Goal: Task Accomplishment & Management: Manage account settings

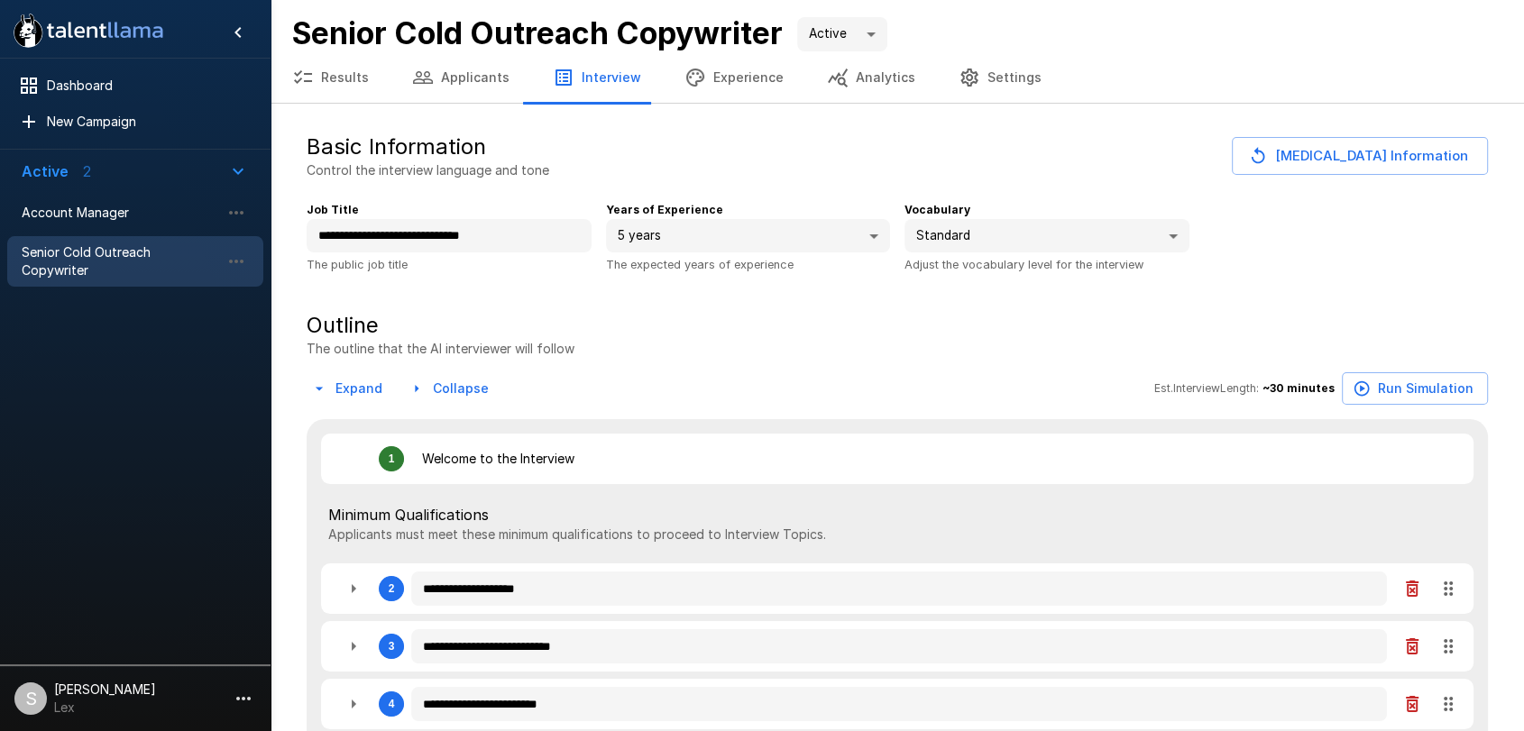
type textarea "*"
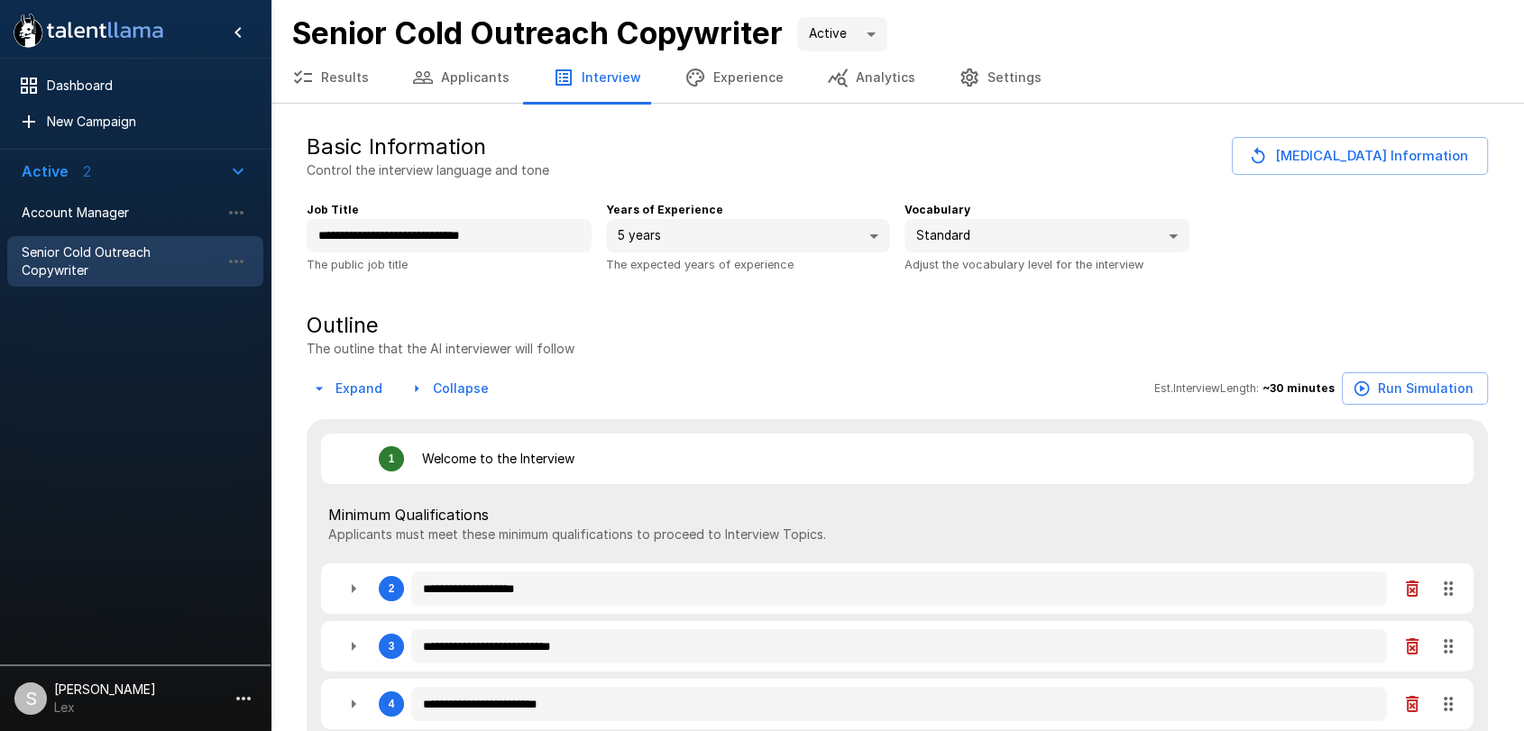
type textarea "*"
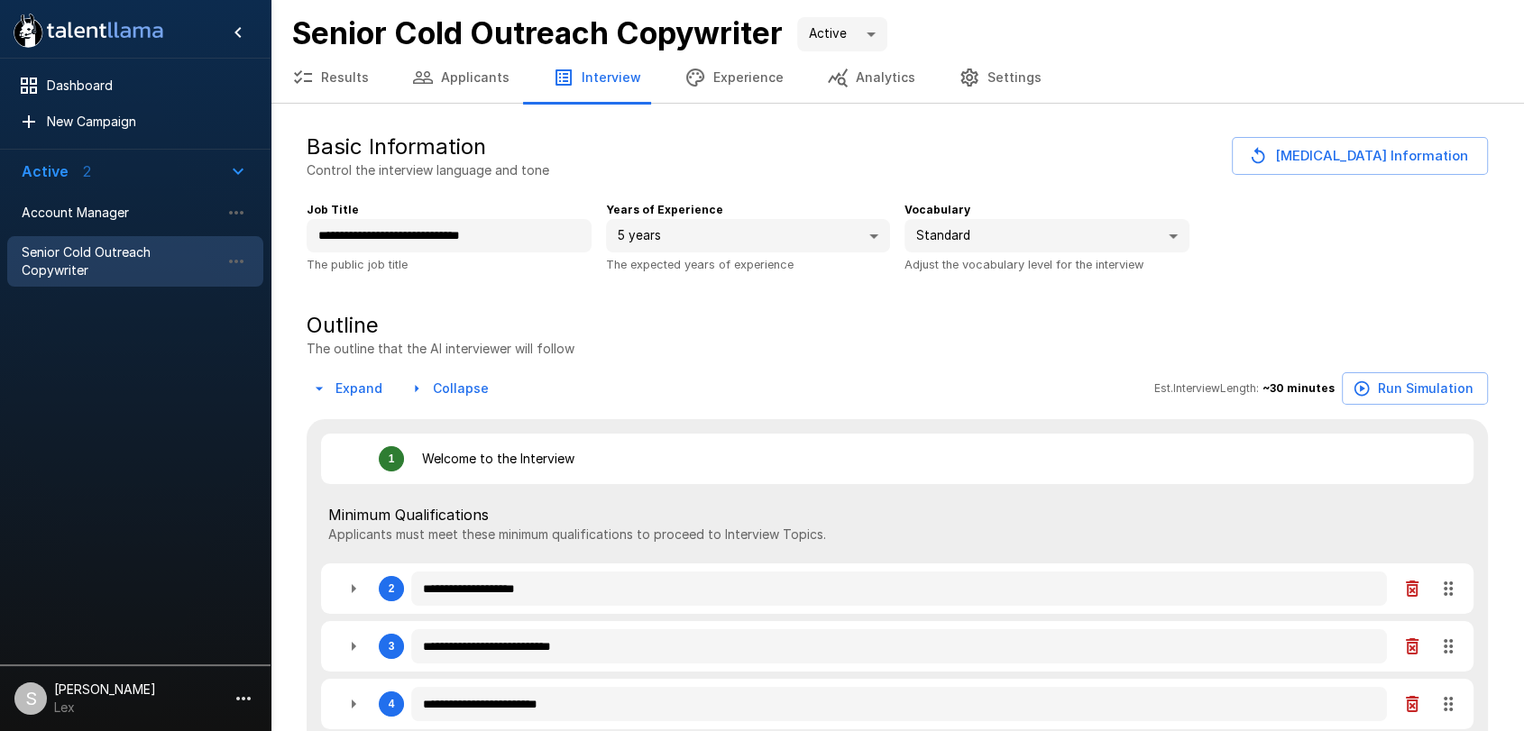
type textarea "*"
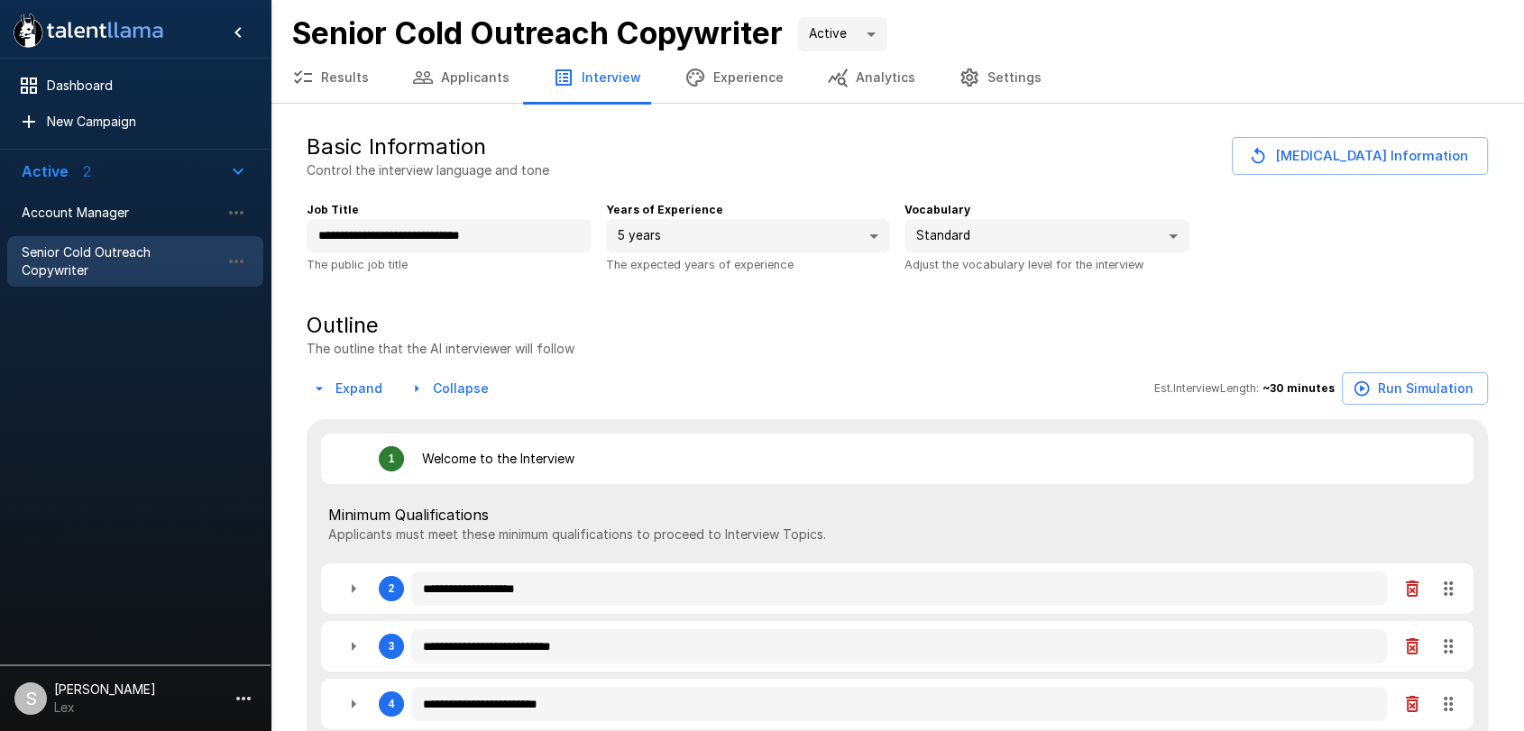
type textarea "*"
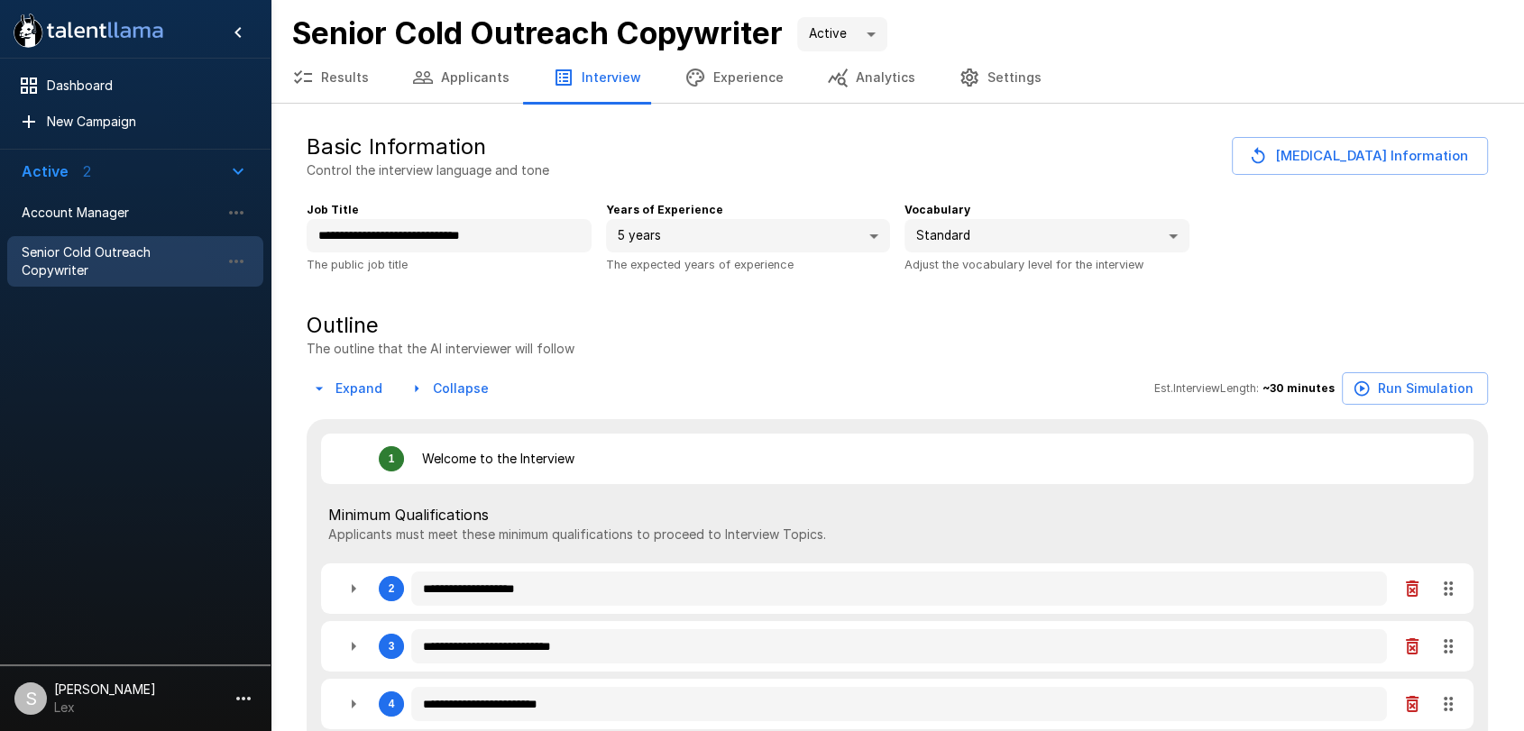
type textarea "*"
click at [60, 204] on span "Account Manager" at bounding box center [121, 213] width 198 height 18
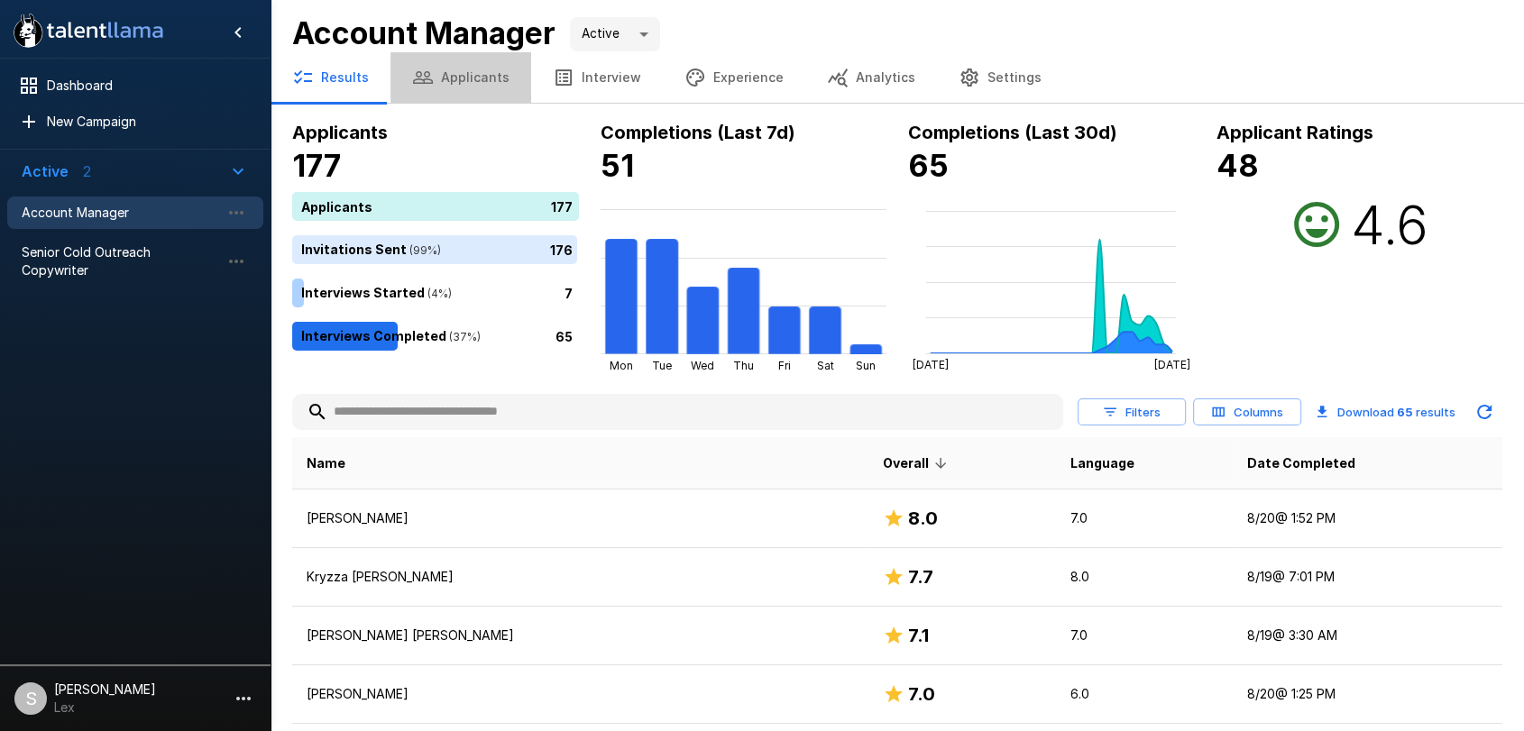
click at [467, 81] on button "Applicants" at bounding box center [460, 77] width 141 height 50
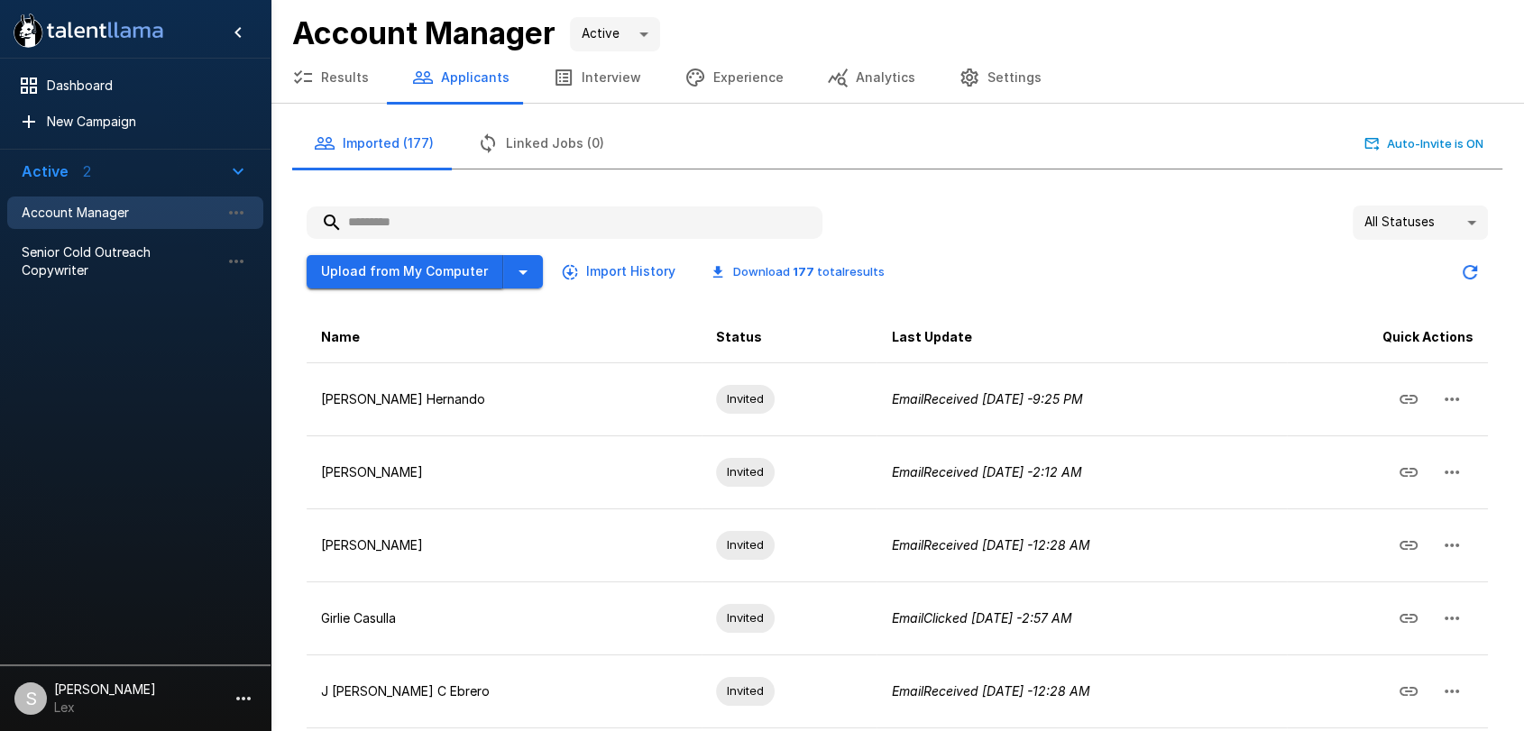
click at [389, 268] on button "Upload from My Computer" at bounding box center [405, 271] width 197 height 33
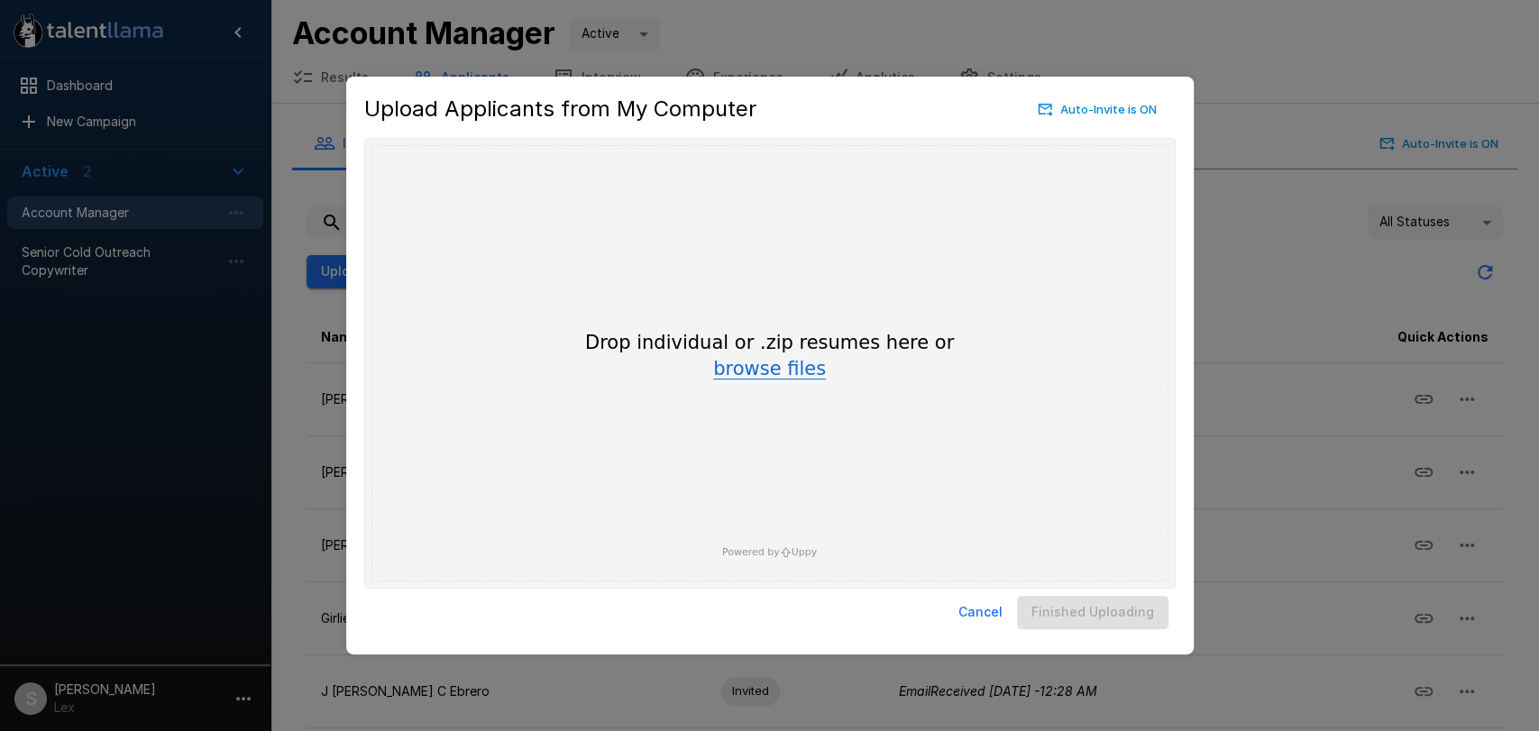
click at [755, 372] on button "browse files" at bounding box center [769, 370] width 113 height 20
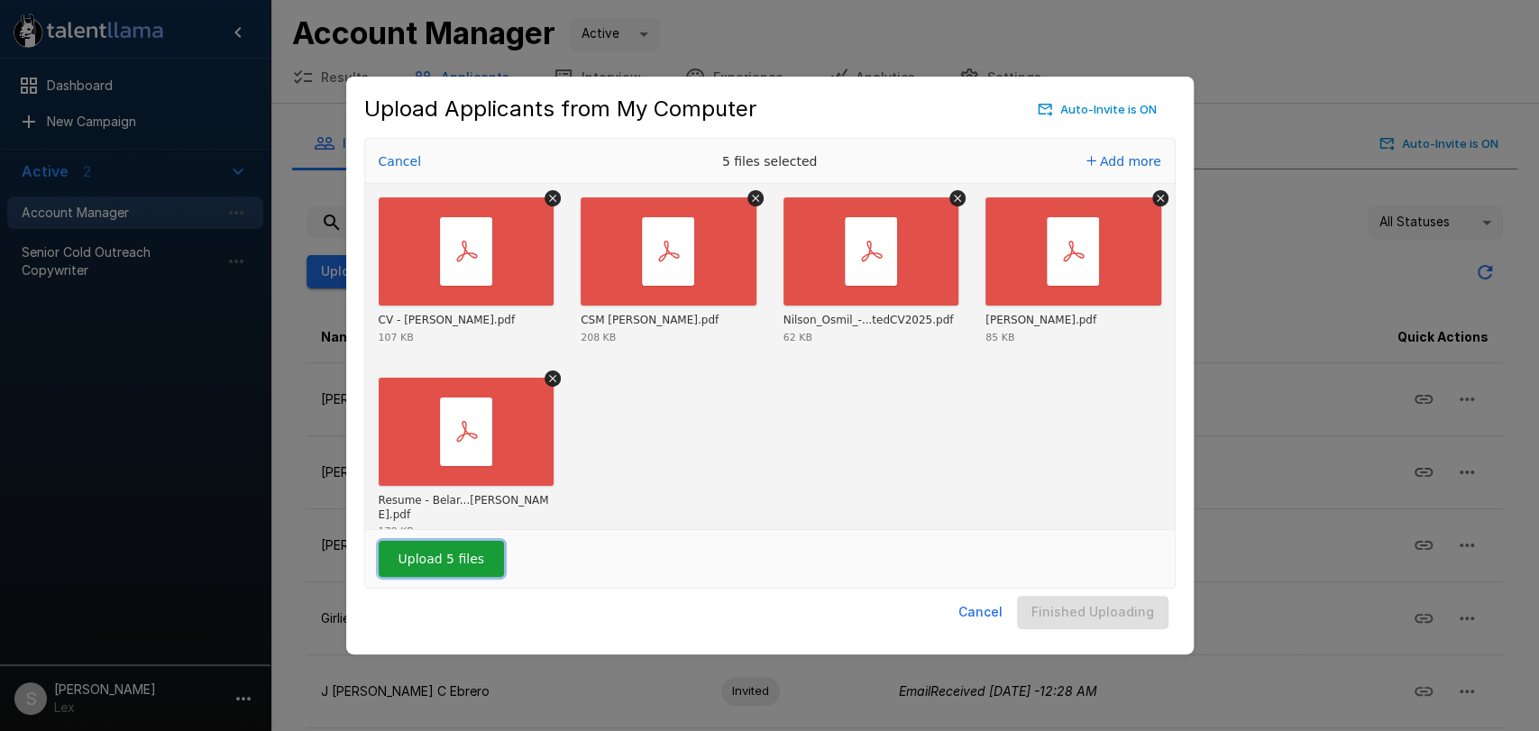
click at [433, 564] on button "Upload 5 files" at bounding box center [441, 559] width 125 height 36
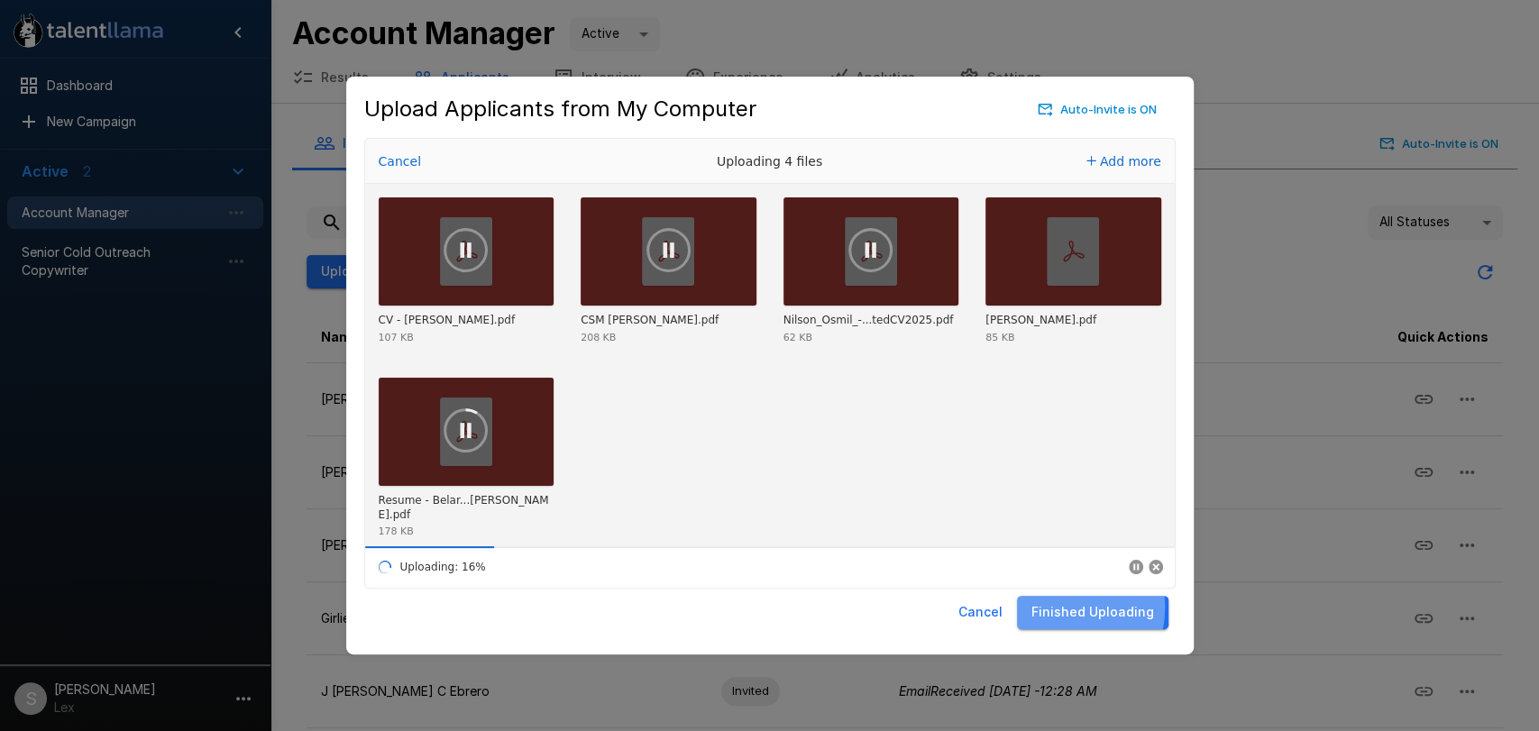
click at [1055, 607] on button "Finished Uploading" at bounding box center [1092, 612] width 151 height 33
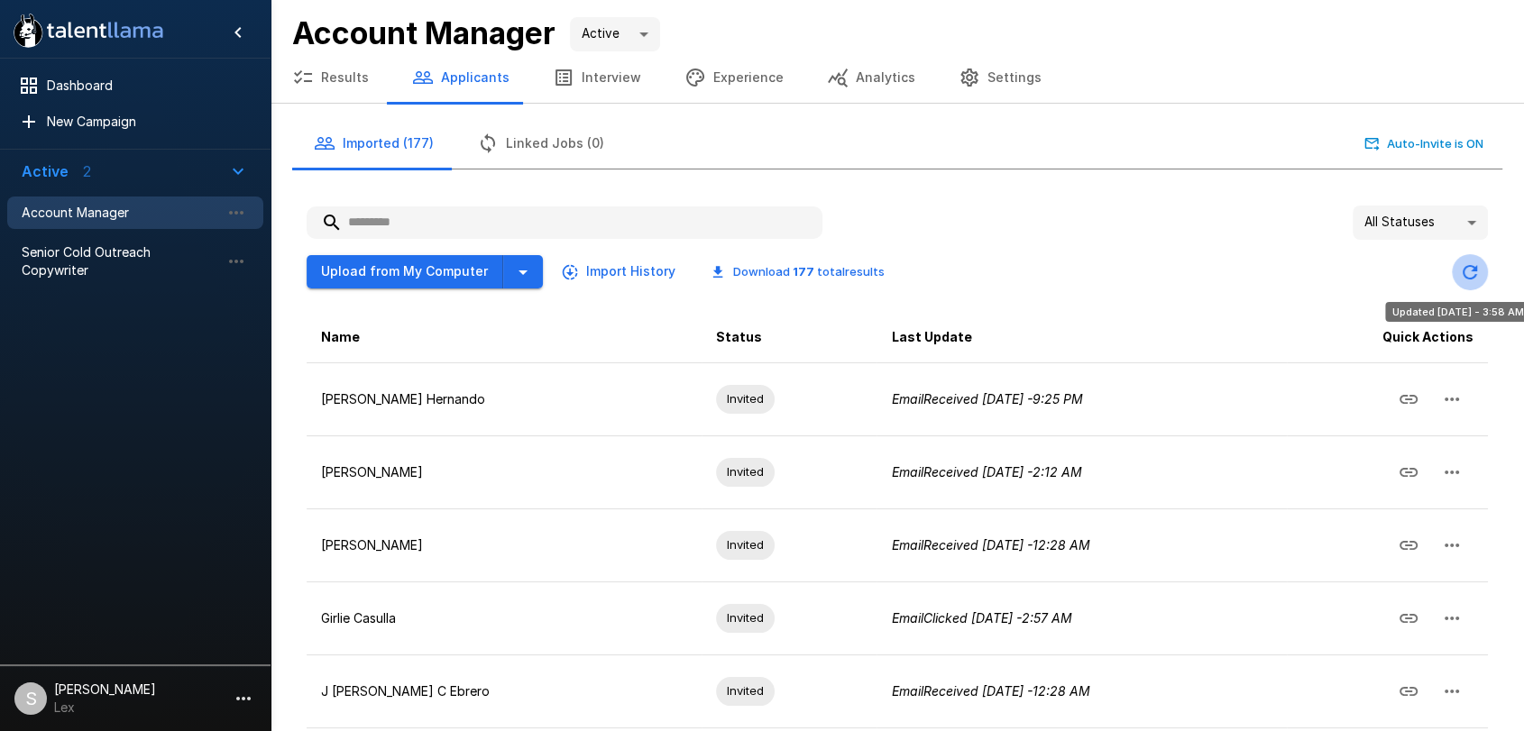
click at [1464, 267] on icon "Updated Today - 3:58 AM" at bounding box center [1469, 272] width 14 height 14
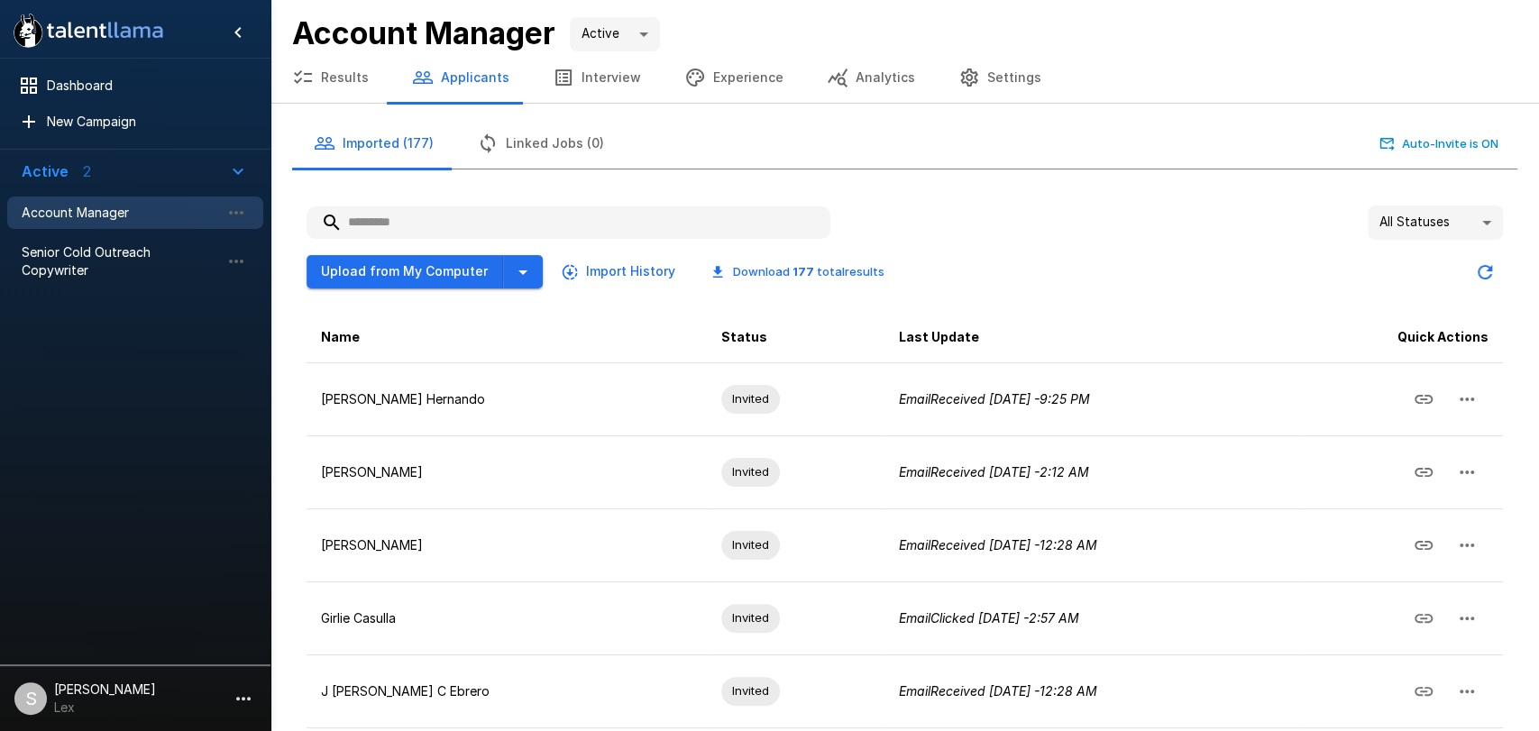
click at [1472, 224] on body ".st0{fill:#FFFFFF;} .st1{fill:#76a4ed;} Dashboard New Campaign Active 2 Account…" at bounding box center [769, 365] width 1539 height 731
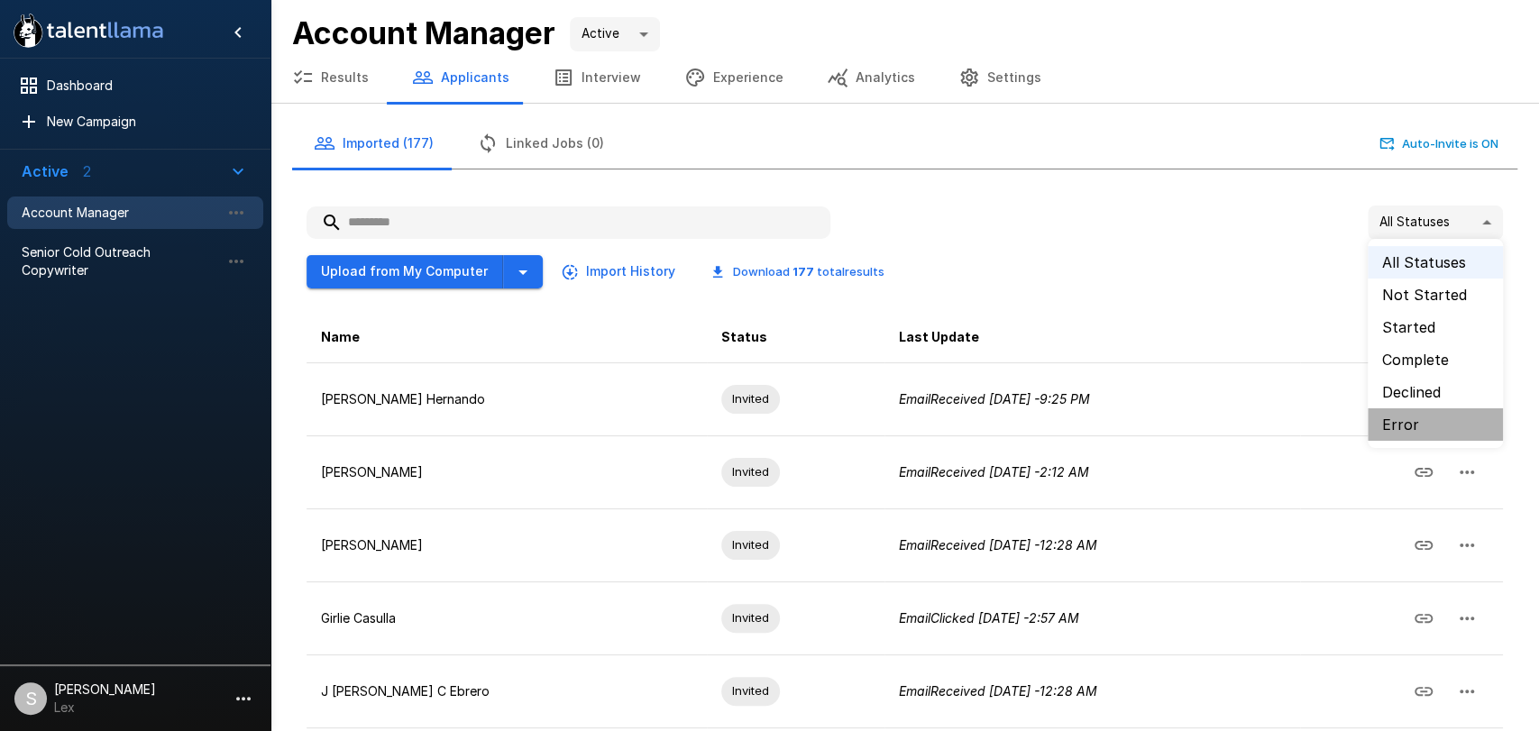
click at [1402, 420] on li "Error" at bounding box center [1435, 424] width 135 height 32
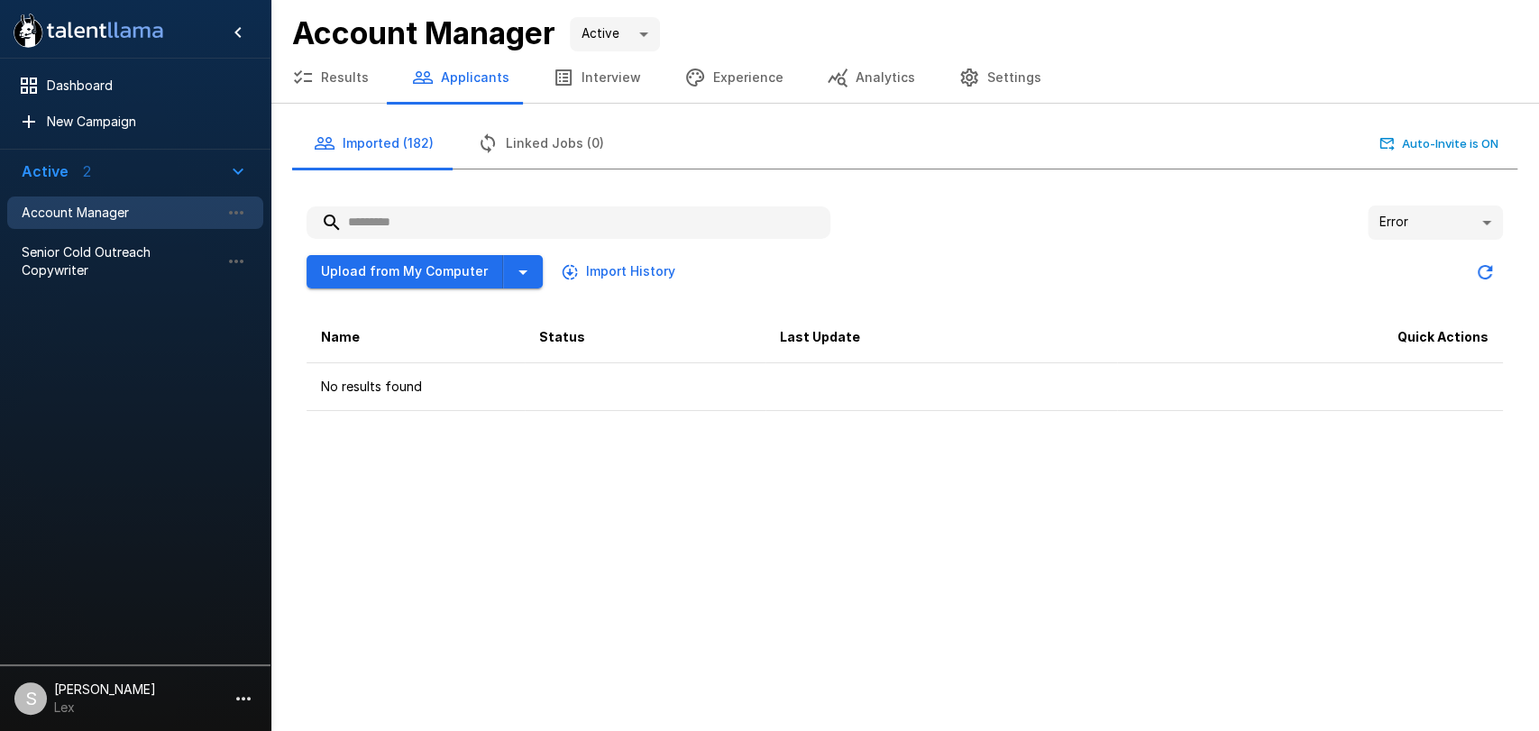
click at [1482, 225] on body ".st0{fill:#FFFFFF;} .st1{fill:#76a4ed;} Dashboard New Campaign Active 2 Account…" at bounding box center [769, 365] width 1539 height 731
click at [1432, 257] on li "All Statuses" at bounding box center [1435, 262] width 135 height 32
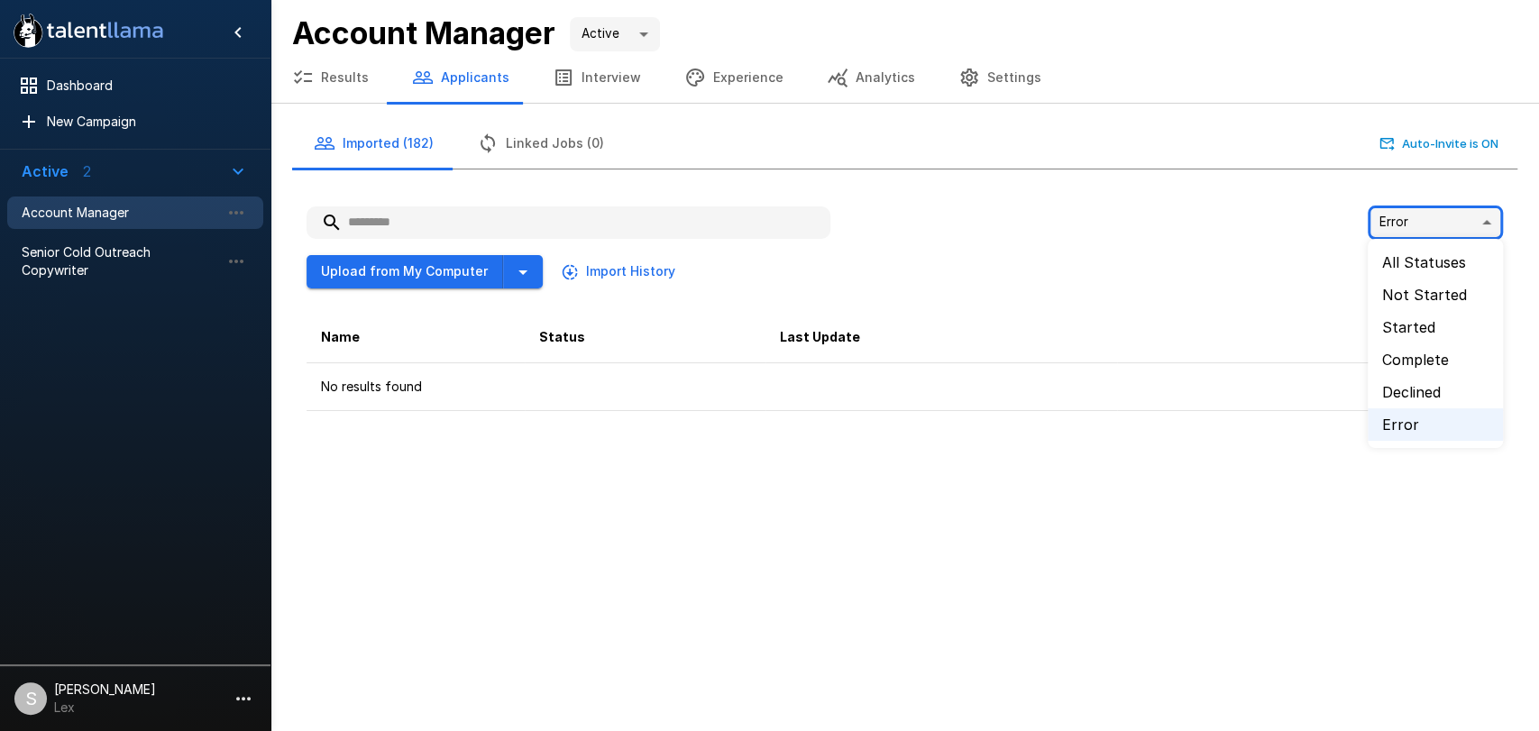
type input "**"
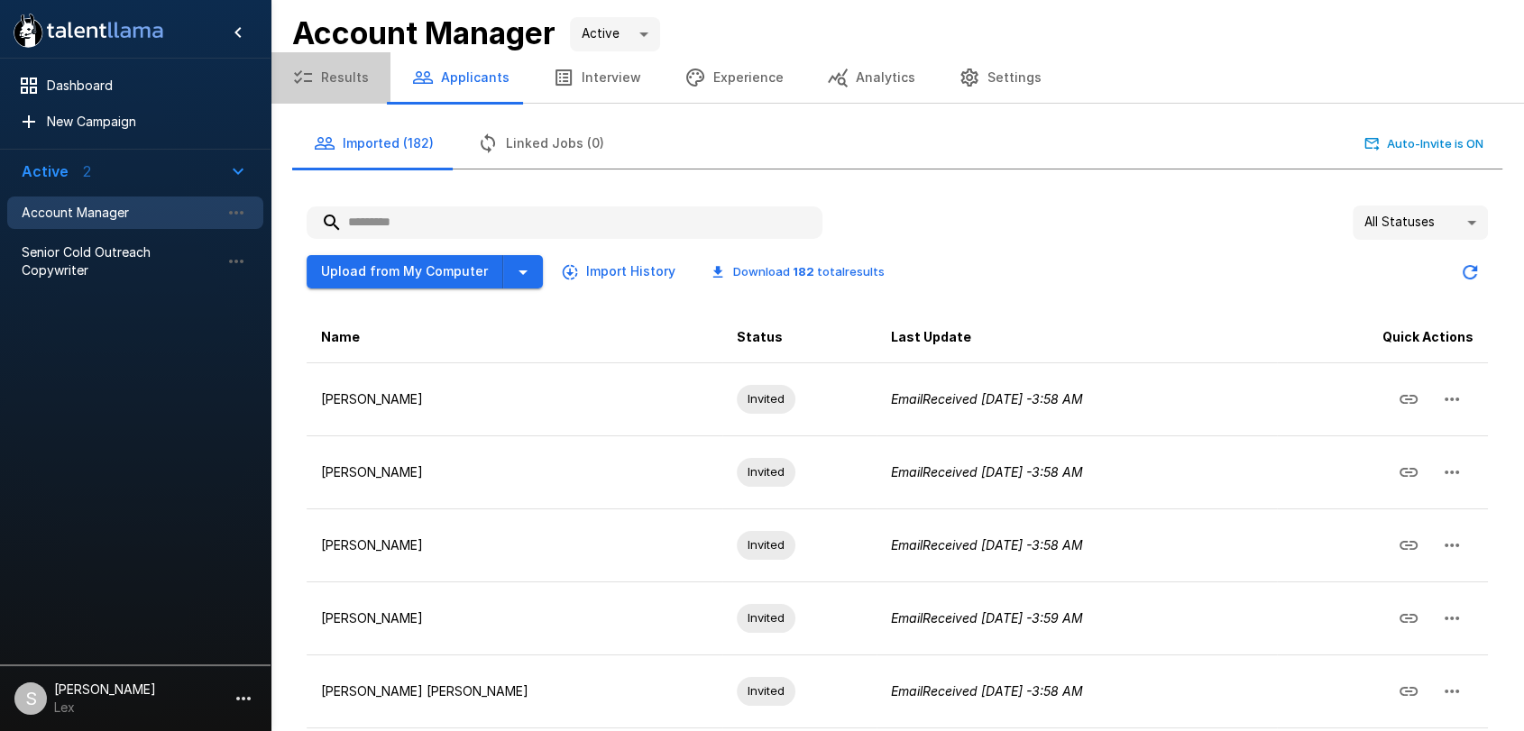
click at [337, 78] on button "Results" at bounding box center [330, 77] width 120 height 50
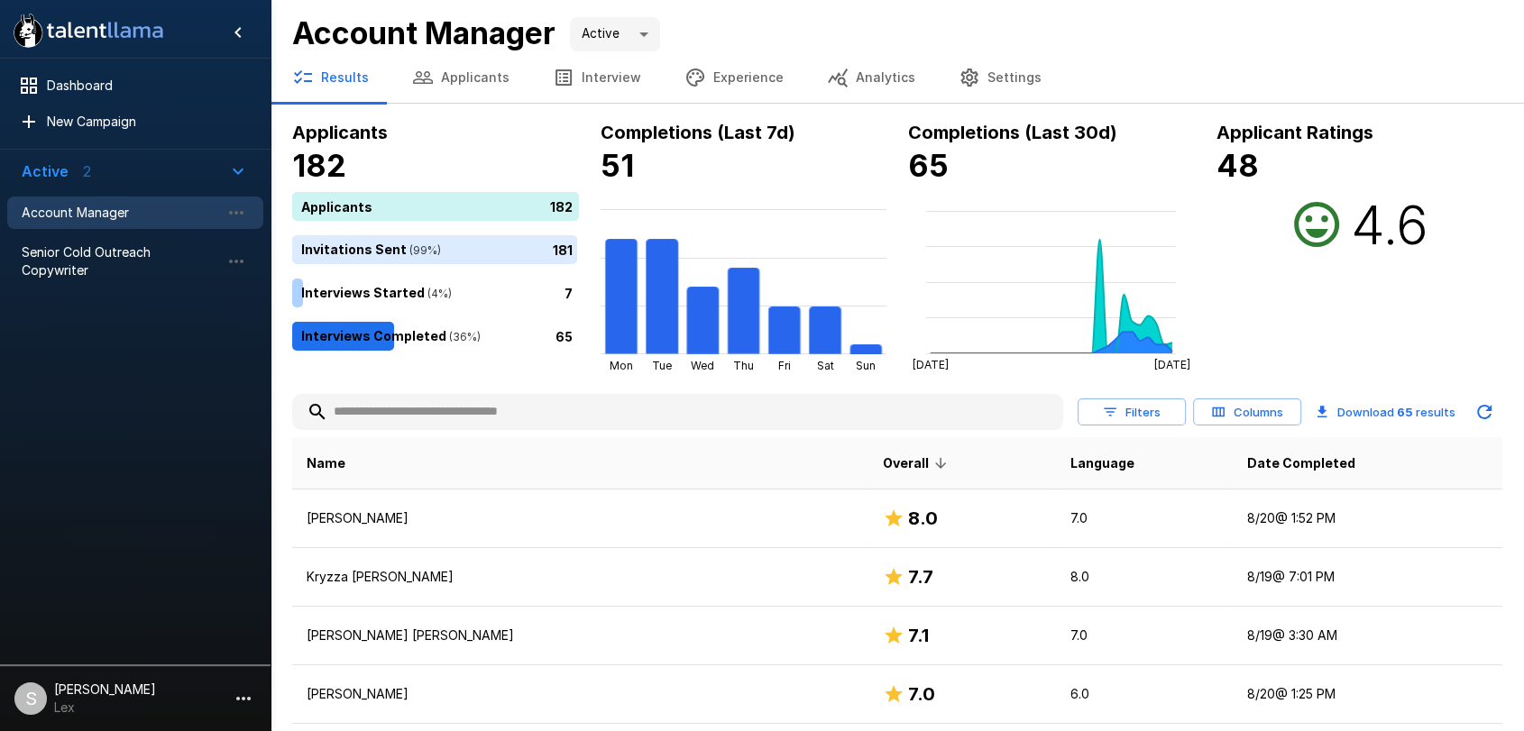
click at [460, 74] on button "Applicants" at bounding box center [460, 77] width 141 height 50
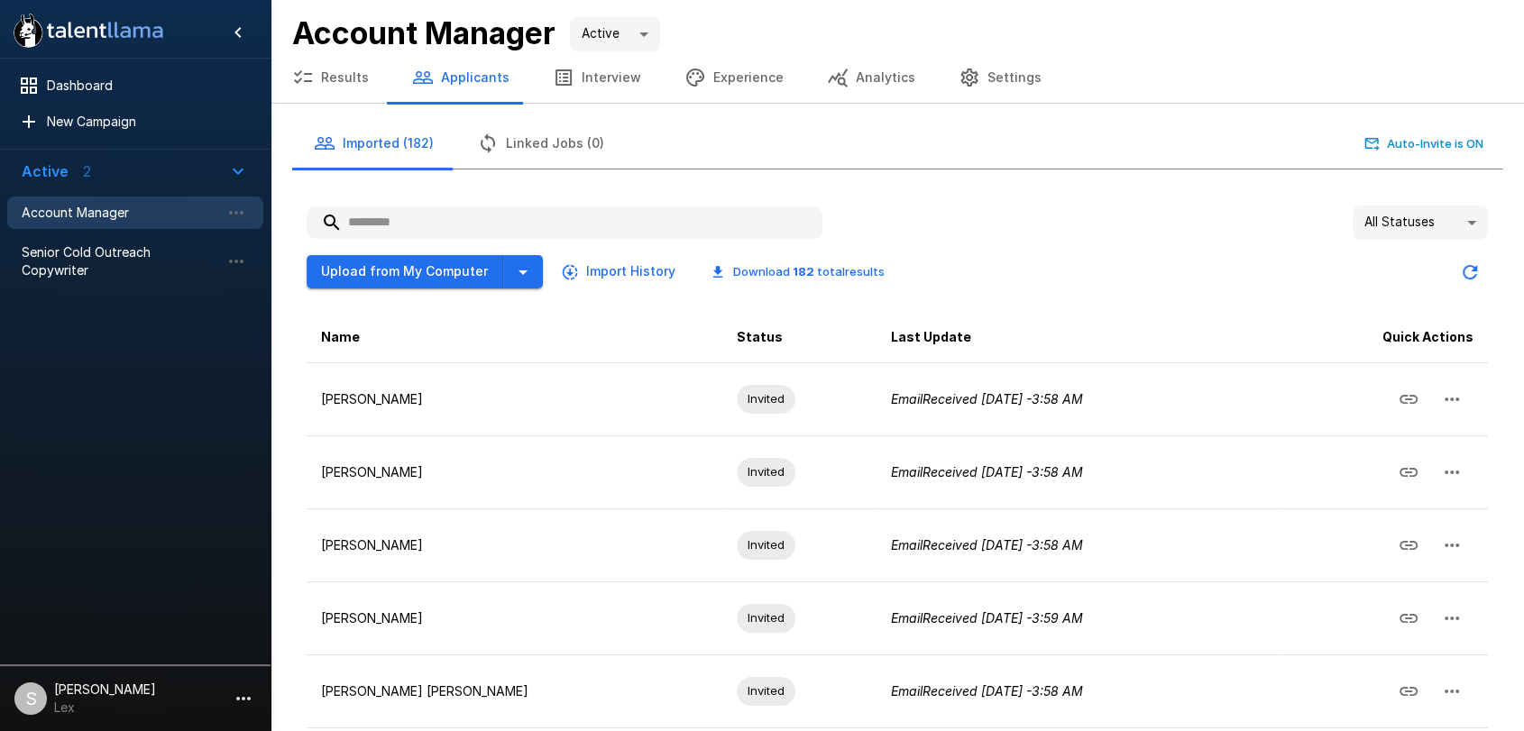
click at [378, 221] on input "text" at bounding box center [565, 222] width 516 height 32
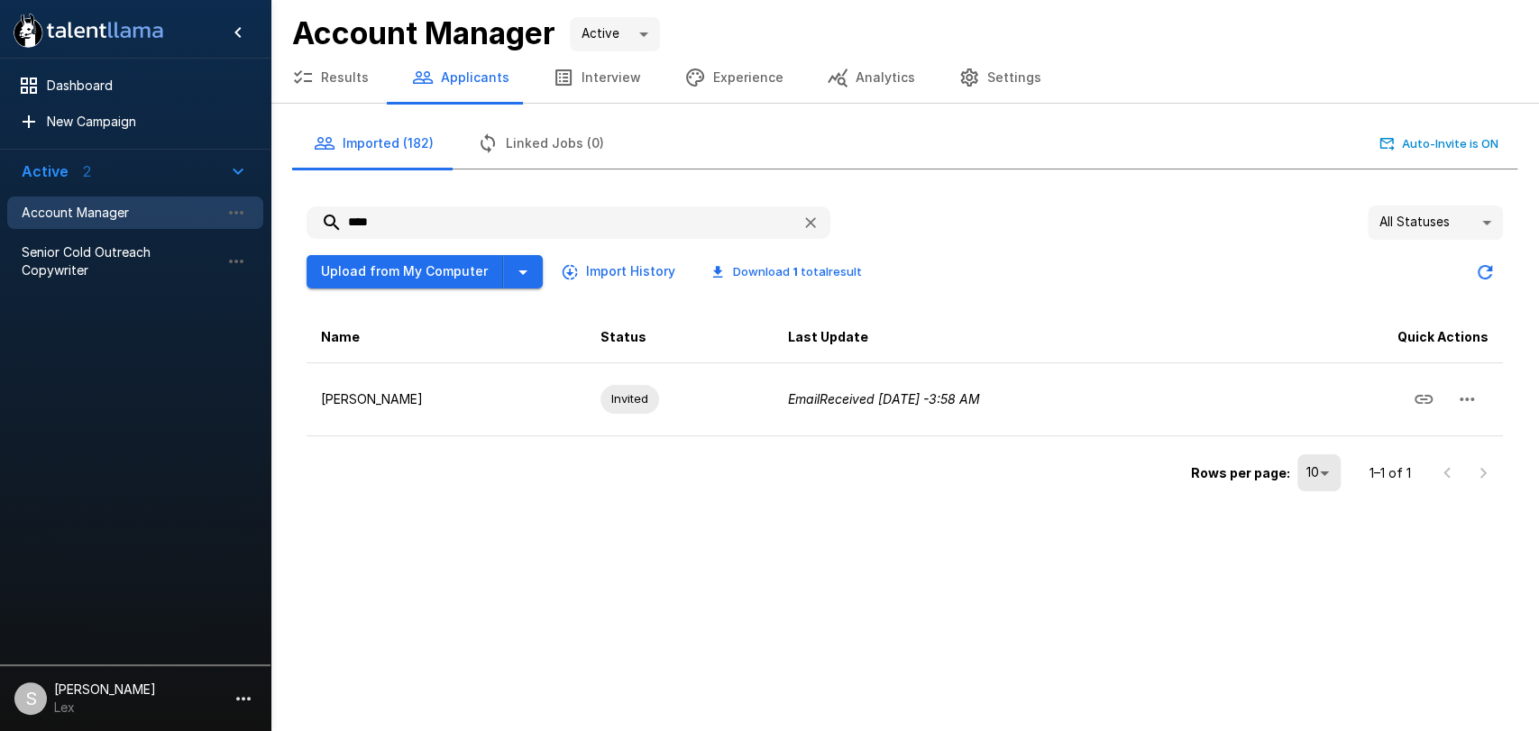
type input "****"
click at [326, 79] on button "Results" at bounding box center [330, 77] width 120 height 50
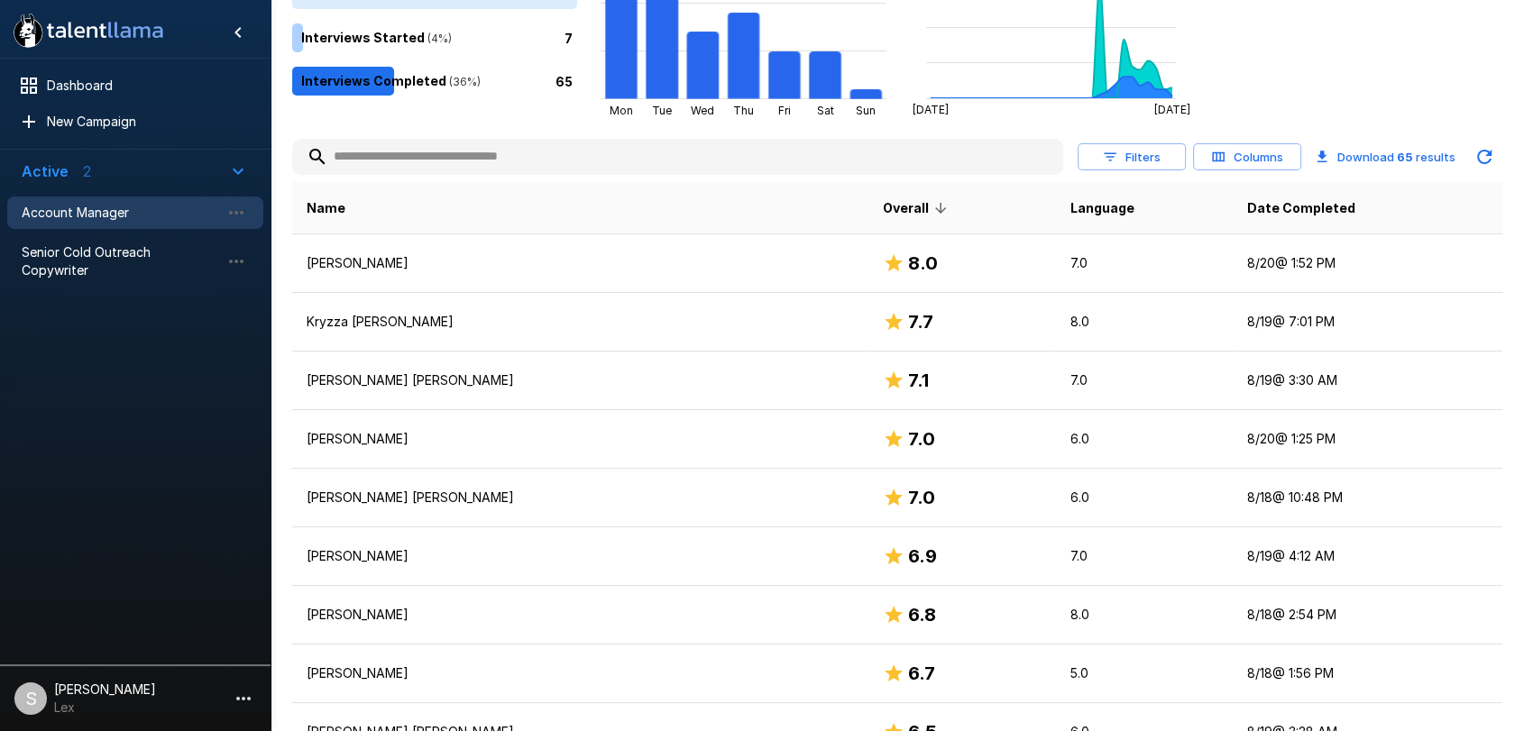
scroll to position [67, 0]
